Goal: Find specific page/section

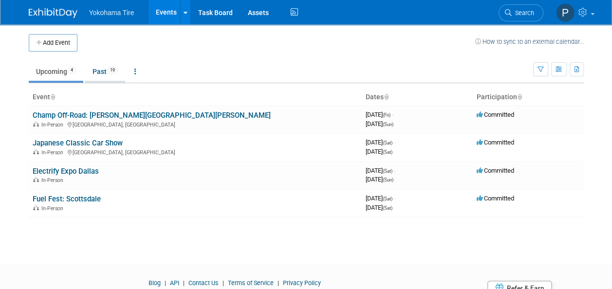
click at [107, 74] on link "Past 19" at bounding box center [105, 71] width 40 height 19
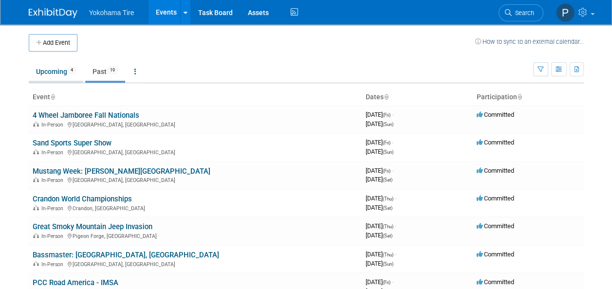
click at [56, 72] on link "Upcoming 4" at bounding box center [56, 71] width 55 height 19
